Goal: Task Accomplishment & Management: Complete application form

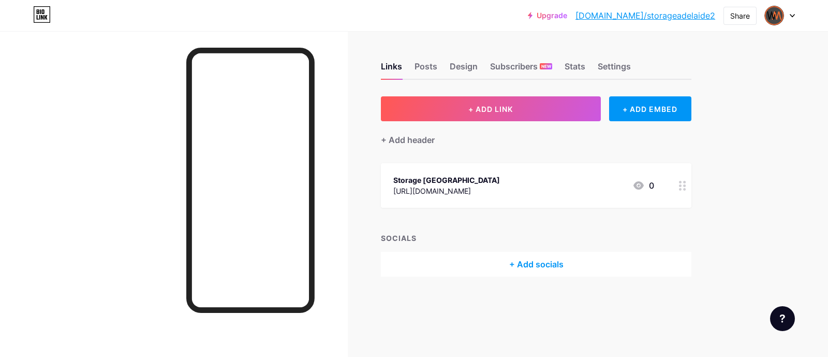
click at [783, 18] on div at bounding box center [780, 15] width 30 height 19
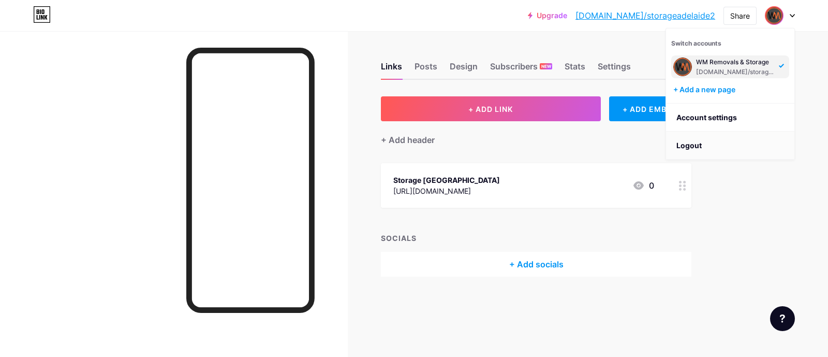
drag, startPoint x: 697, startPoint y: 141, endPoint x: 370, endPoint y: 4, distance: 354.3
click at [696, 142] on li "Logout" at bounding box center [730, 145] width 128 height 28
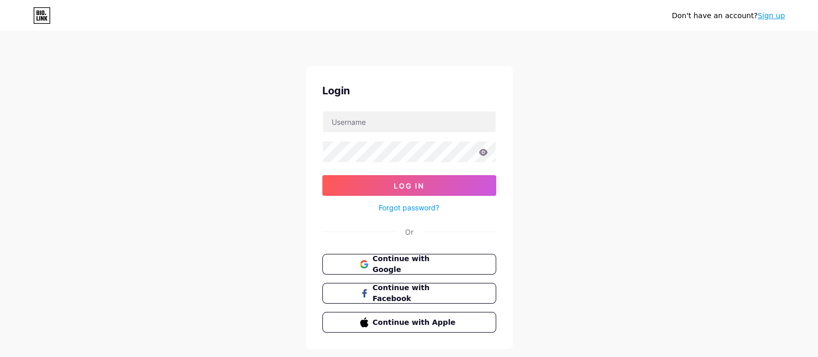
click at [776, 18] on link "Sign up" at bounding box center [771, 15] width 27 height 8
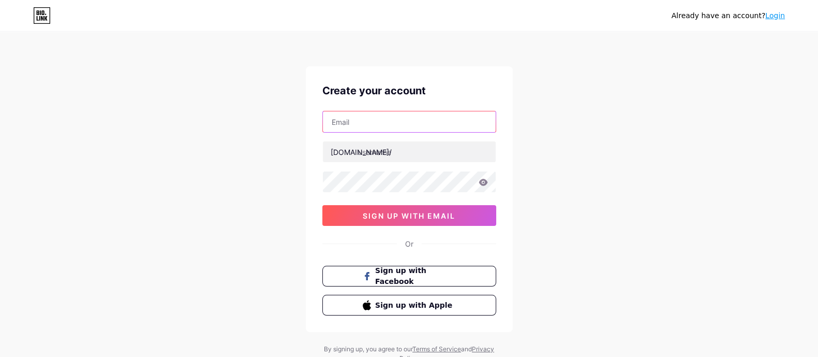
click at [387, 126] on input "text" at bounding box center [409, 121] width 173 height 21
paste input "timberpergolasau"
type input "timberpergolasau"
click at [571, 123] on div "Already have an account? Login Create your account timberpergolasau [DOMAIN_NAM…" at bounding box center [409, 198] width 818 height 396
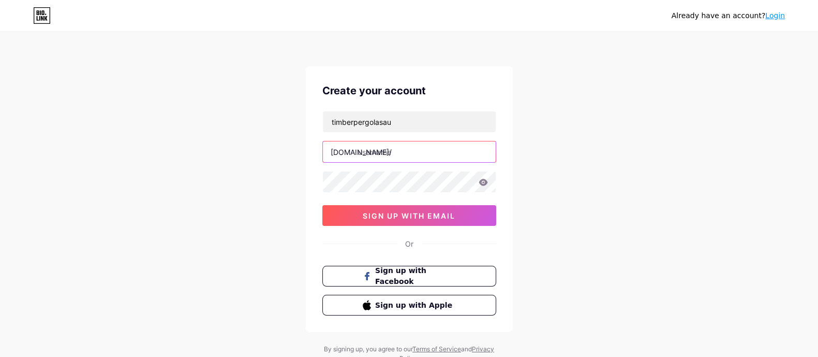
click at [398, 153] on input "text" at bounding box center [409, 151] width 173 height 21
paste input "timberpergolasau"
type input "timberpergolasau"
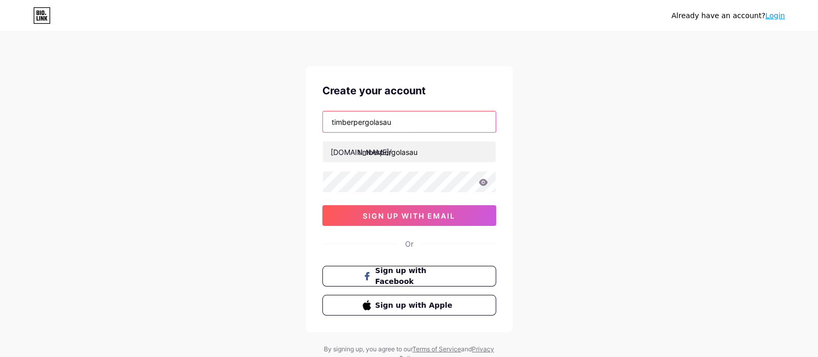
click at [439, 118] on input "timberpergolasau" at bounding box center [409, 121] width 173 height 21
click at [438, 121] on input "text" at bounding box center [409, 121] width 173 height 21
paste input "[EMAIL_ADDRESS][DOMAIN_NAME]"
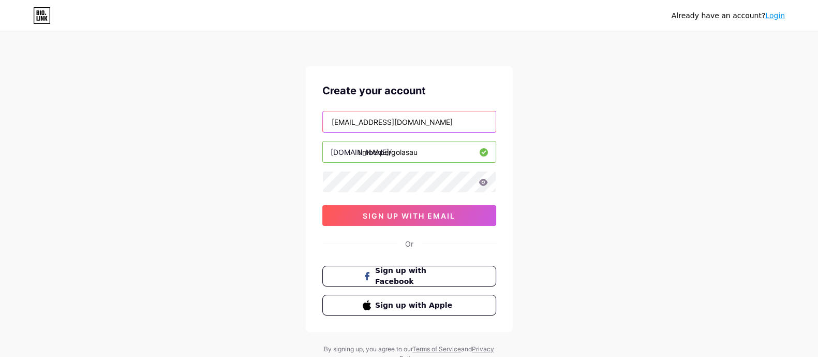
type input "[EMAIL_ADDRESS][DOMAIN_NAME]"
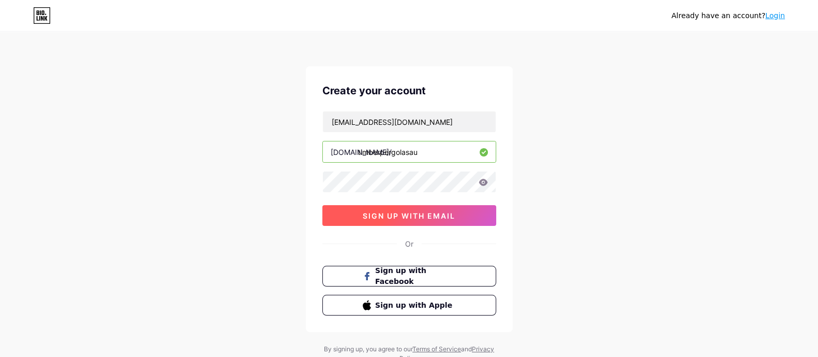
click at [393, 214] on span "sign up with email" at bounding box center [409, 215] width 93 height 9
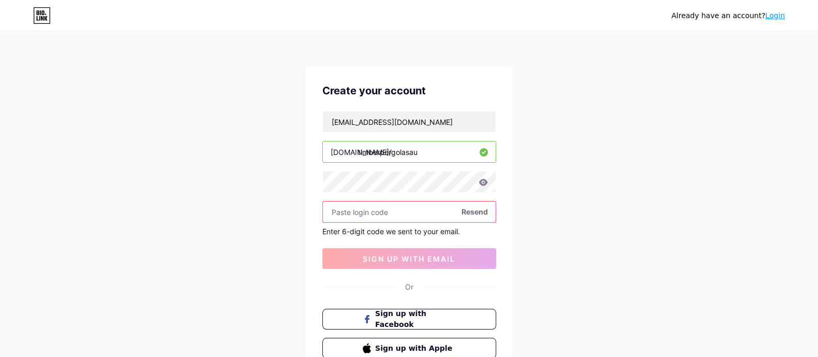
paste input "874405"
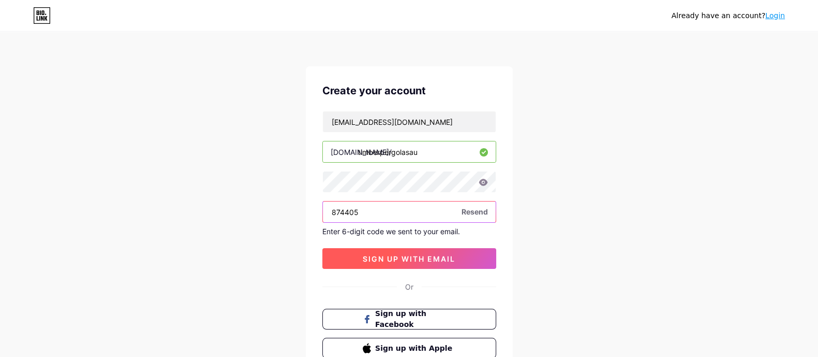
type input "874405"
click at [398, 255] on span "sign up with email" at bounding box center [409, 258] width 93 height 9
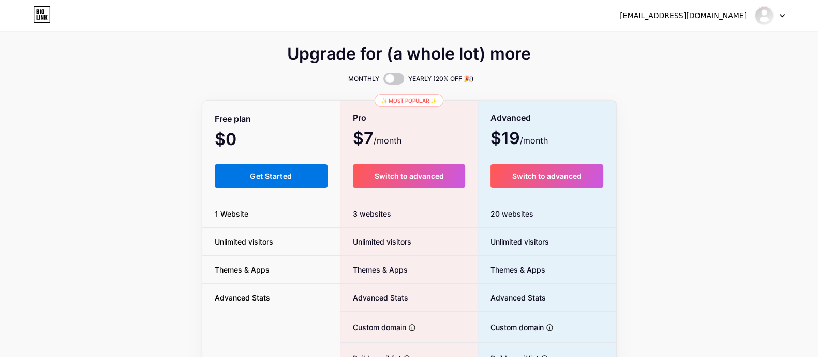
click at [292, 169] on button "Get Started" at bounding box center [271, 175] width 113 height 23
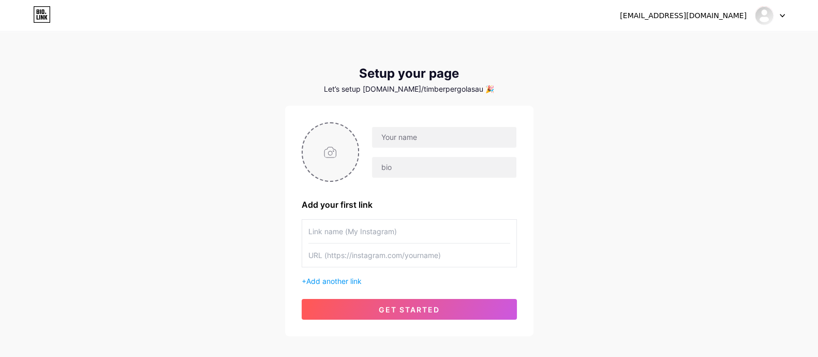
click at [334, 147] on input "file" at bounding box center [331, 151] width 56 height 57
type input "C:\fakepath\301198738_498351575626710_9090951763188679156_n.gif"
click at [415, 165] on input "text" at bounding box center [444, 167] width 144 height 21
click at [398, 166] on input "text" at bounding box center [444, 167] width 144 height 21
paste input "Superb Pergolas and Decks is your trusted specialist for timber pergolas [GEOGR…"
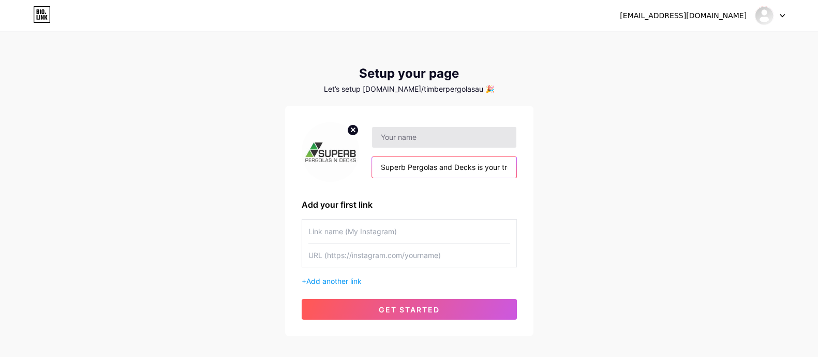
scroll to position [0, 1430]
type input "Superb Pergolas and Decks is your trusted specialist for timber pergolas [GEOGR…"
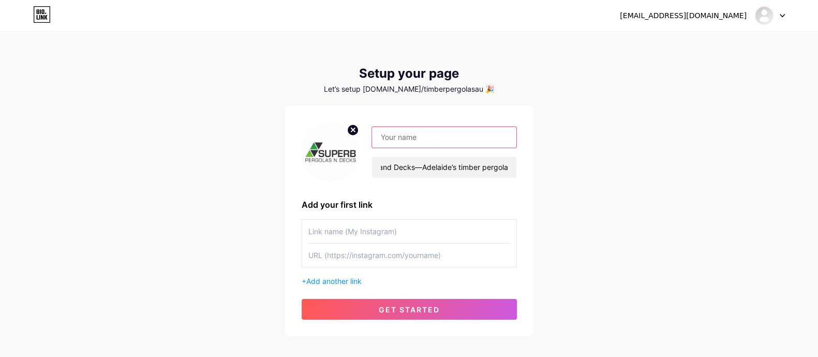
click at [405, 142] on input "text" at bounding box center [444, 137] width 144 height 21
paste input "Superb Pergolas N Decks"
type input "Superb Pergolas N Decks"
click at [642, 159] on div "[EMAIL_ADDRESS][DOMAIN_NAME] Dashboard Logout Setup your page Let’s setup [DOMA…" at bounding box center [409, 184] width 818 height 369
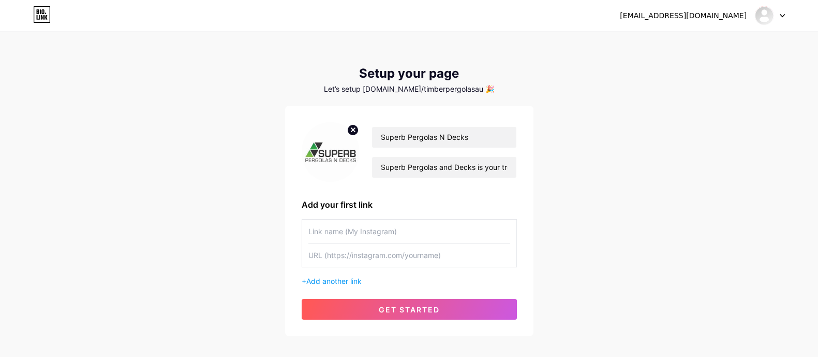
click at [413, 227] on input "text" at bounding box center [409, 230] width 202 height 23
drag, startPoint x: 373, startPoint y: 226, endPoint x: 360, endPoint y: 231, distance: 13.7
click at [373, 227] on input "text" at bounding box center [409, 230] width 202 height 23
paste input "Timber Pergolas [GEOGRAPHIC_DATA]"
type input "Timber Pergolas [GEOGRAPHIC_DATA]"
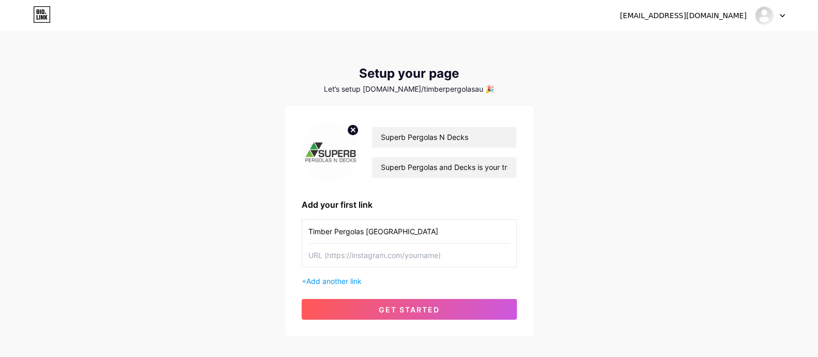
click at [344, 260] on input "text" at bounding box center [409, 254] width 202 height 23
paste input "[URL][DOMAIN_NAME]"
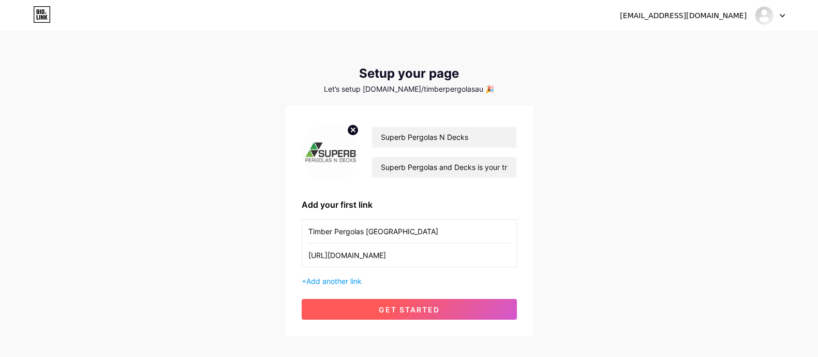
scroll to position [0, 39]
type input "[URL][DOMAIN_NAME]"
click at [380, 301] on button "get started" at bounding box center [409, 309] width 215 height 21
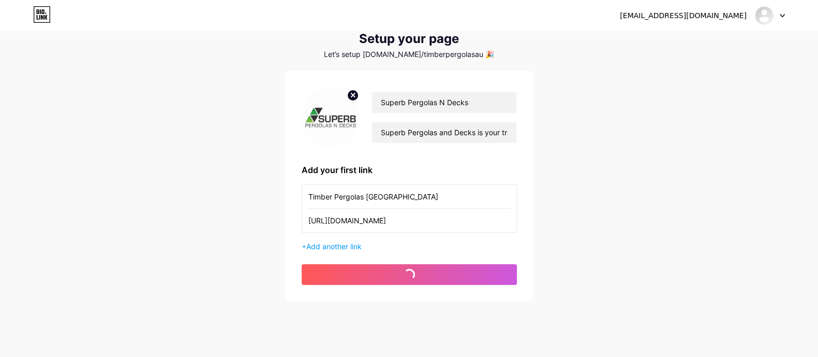
scroll to position [53, 0]
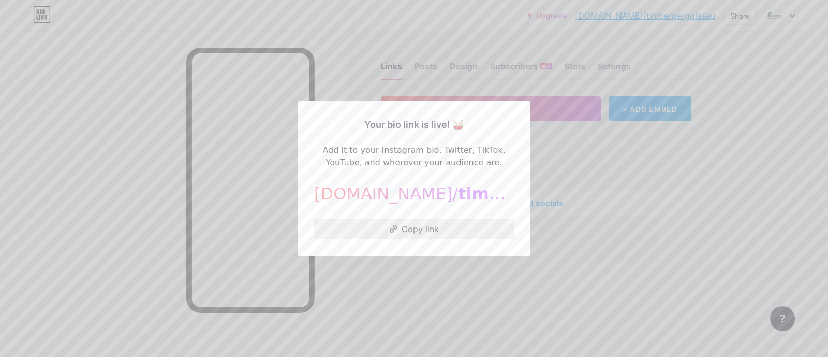
click at [408, 232] on button "Copy link" at bounding box center [414, 228] width 200 height 21
